Goal: Information Seeking & Learning: Learn about a topic

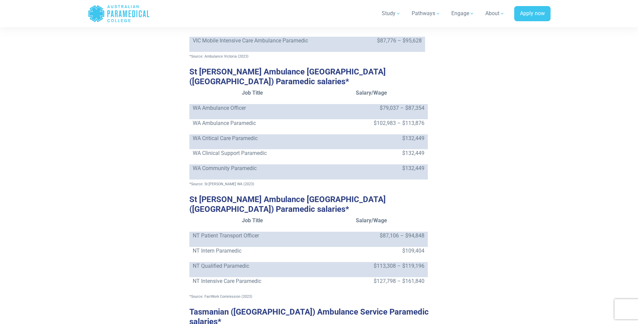
scroll to position [1245, 0]
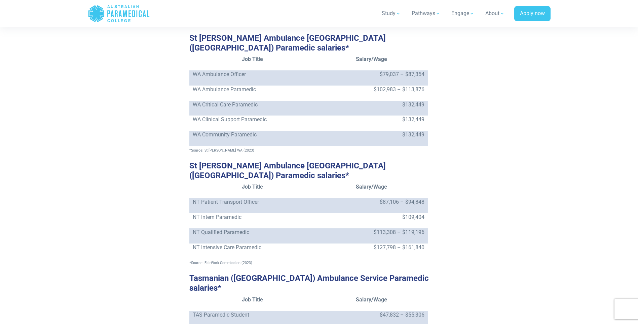
click at [211, 198] on td "NT Patient Transport Officer" at bounding box center [252, 205] width 126 height 15
drag, startPoint x: 193, startPoint y: 155, endPoint x: 258, endPoint y: 157, distance: 64.6
click at [258, 198] on p "NT Patient Transport Officer" at bounding box center [253, 202] width 120 height 8
drag, startPoint x: 258, startPoint y: 157, endPoint x: 267, endPoint y: 156, distance: 9.1
click at [267, 198] on p "NT Patient Transport Officer" at bounding box center [253, 202] width 120 height 8
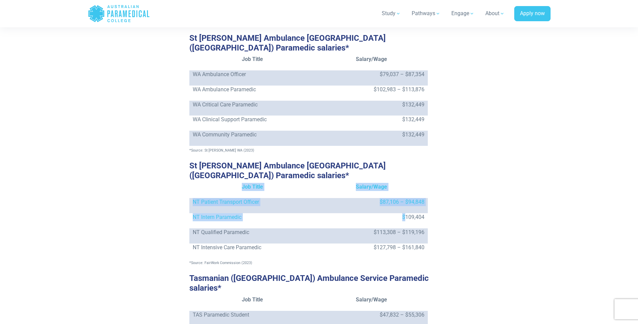
drag, startPoint x: 404, startPoint y: 170, endPoint x: 428, endPoint y: 169, distance: 24.3
drag, startPoint x: 428, startPoint y: 169, endPoint x: 419, endPoint y: 172, distance: 9.3
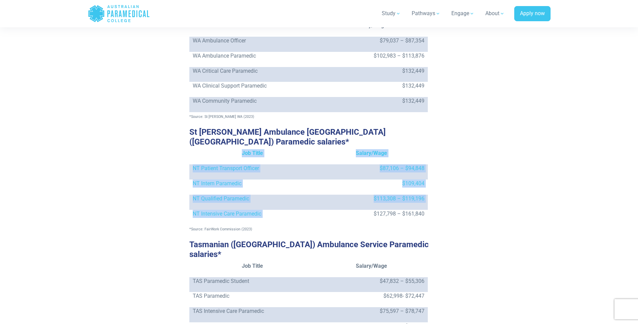
drag, startPoint x: 372, startPoint y: 165, endPoint x: 438, endPoint y: 171, distance: 65.6
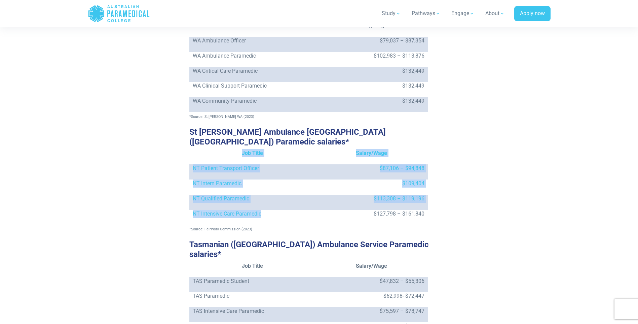
drag, startPoint x: 275, startPoint y: 166, endPoint x: 188, endPoint y: 169, distance: 86.5
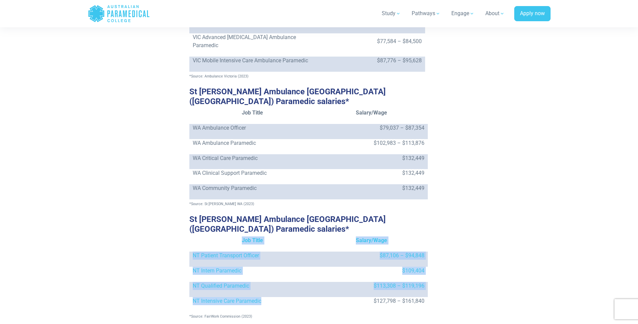
scroll to position [1225, 0]
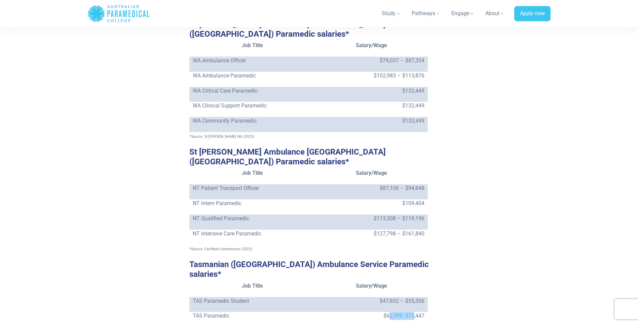
drag, startPoint x: 388, startPoint y: 258, endPoint x: 414, endPoint y: 258, distance: 26.2
click at [414, 312] on p "$62,998- $72,447" at bounding box center [371, 316] width 105 height 8
drag, startPoint x: 414, startPoint y: 258, endPoint x: 417, endPoint y: 277, distance: 18.5
drag, startPoint x: 417, startPoint y: 277, endPoint x: 383, endPoint y: 260, distance: 38.4
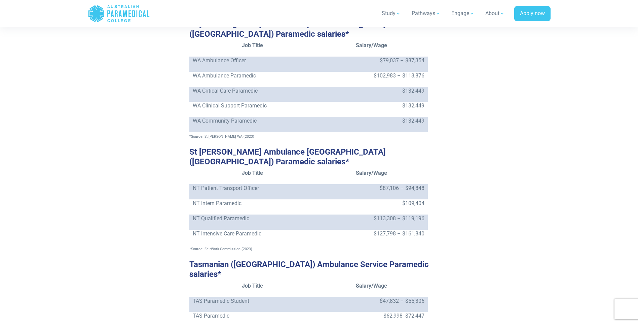
click at [383, 312] on p "$62,998- $72,447" at bounding box center [371, 316] width 105 height 8
drag, startPoint x: 385, startPoint y: 258, endPoint x: 417, endPoint y: 261, distance: 32.1
click at [417, 312] on p "$62,998- $72,447" at bounding box center [371, 316] width 105 height 8
drag, startPoint x: 417, startPoint y: 261, endPoint x: 423, endPoint y: 265, distance: 7.0
click at [423, 312] on td "$62,998- $72,447" at bounding box center [372, 319] width 112 height 15
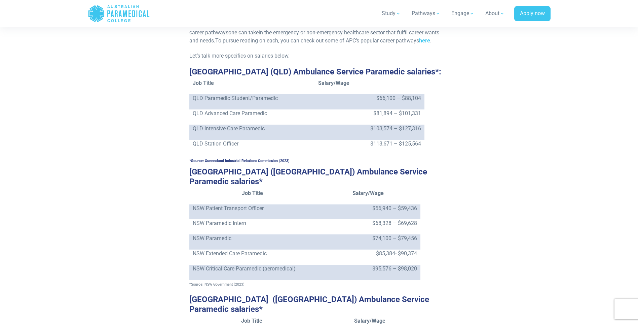
scroll to position [687, 0]
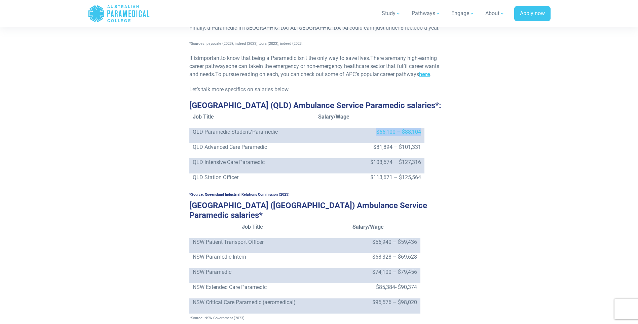
drag, startPoint x: 378, startPoint y: 122, endPoint x: 421, endPoint y: 126, distance: 43.6
click at [421, 128] on p "$66,100 – $88,104" at bounding box center [369, 132] width 103 height 8
drag, startPoint x: 421, startPoint y: 126, endPoint x: 469, endPoint y: 150, distance: 53.4
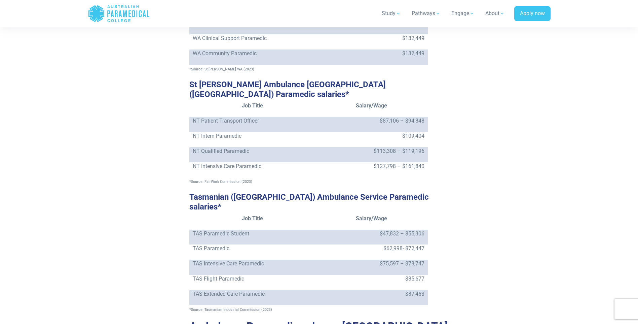
scroll to position [1292, 0]
